Goal: Task Accomplishment & Management: Use online tool/utility

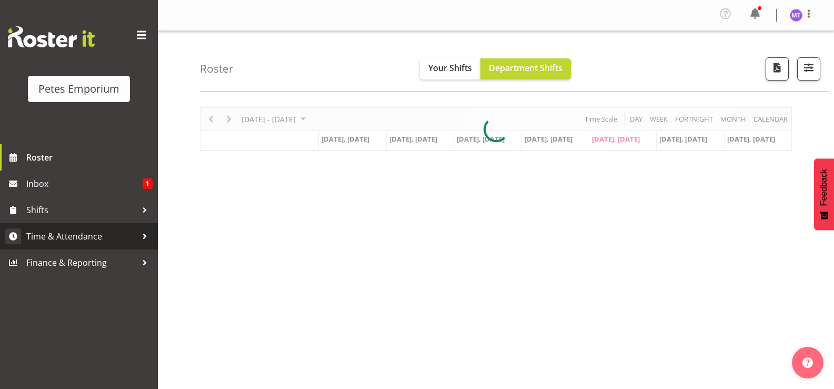
click at [92, 241] on span "Time & Attendance" at bounding box center [81, 236] width 110 height 16
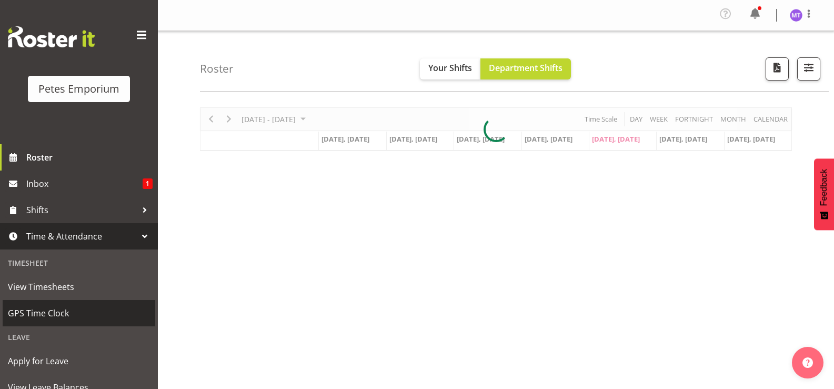
click at [84, 307] on span "GPS Time Clock" at bounding box center [79, 313] width 142 height 16
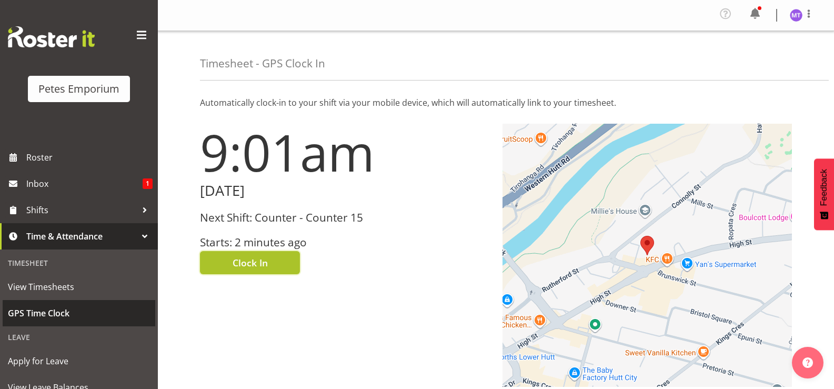
click at [266, 261] on span "Clock In" at bounding box center [249, 263] width 35 height 14
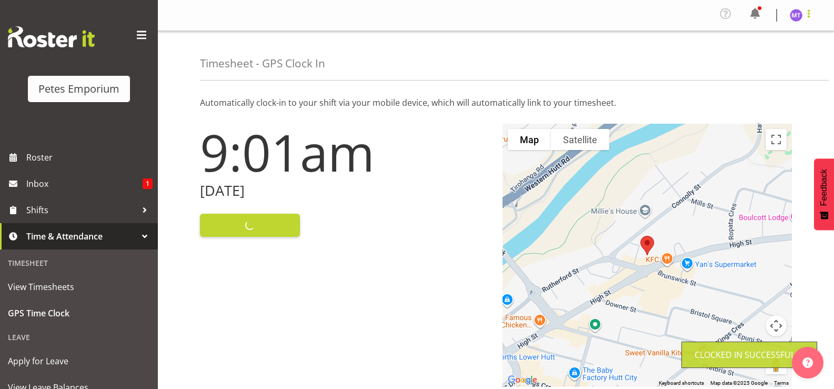
click at [808, 18] on span at bounding box center [808, 13] width 13 height 13
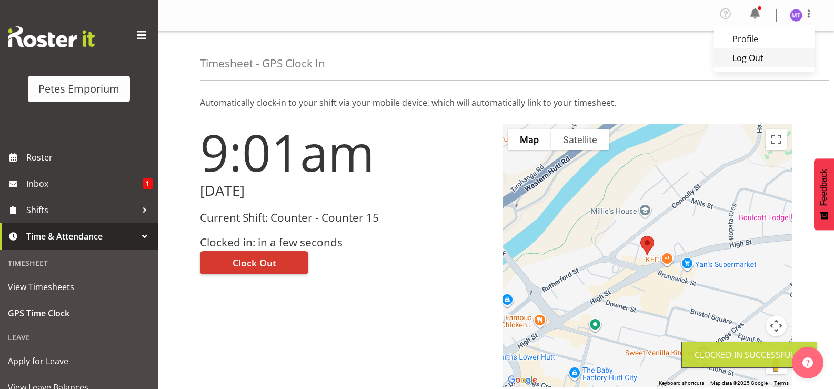
click at [780, 65] on link "Log Out" at bounding box center [764, 57] width 101 height 19
